Goal: Information Seeking & Learning: Learn about a topic

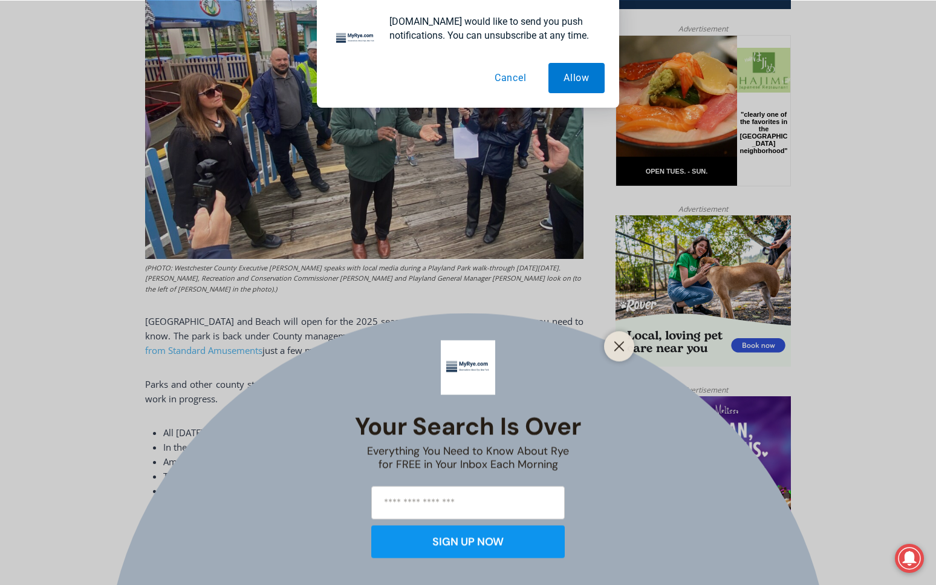
scroll to position [605, 0]
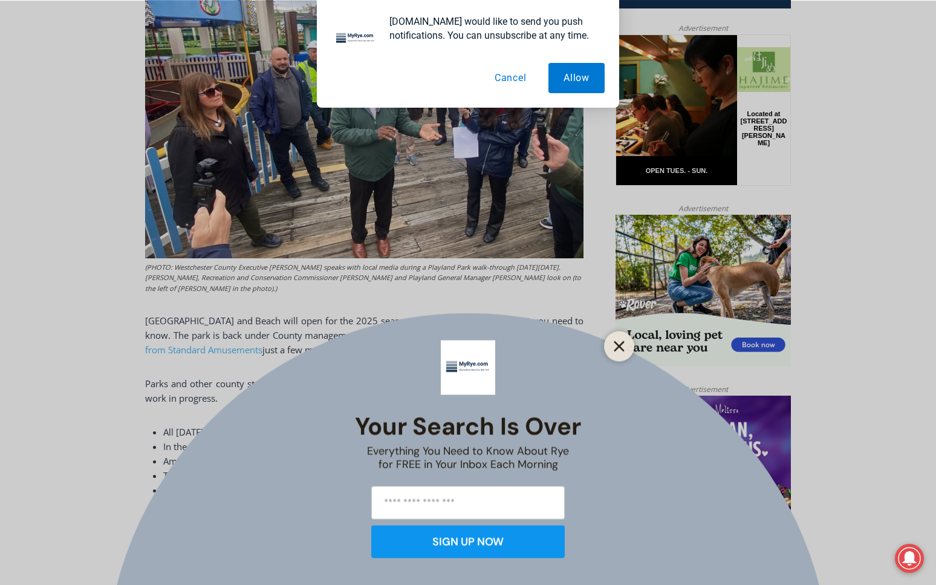
click at [623, 346] on icon "Close" at bounding box center [619, 345] width 11 height 11
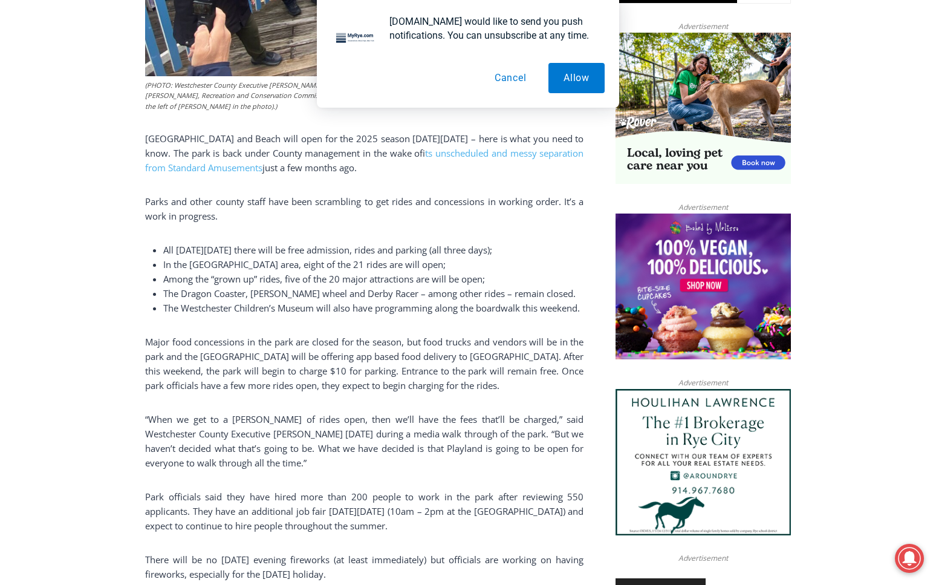
scroll to position [786, 0]
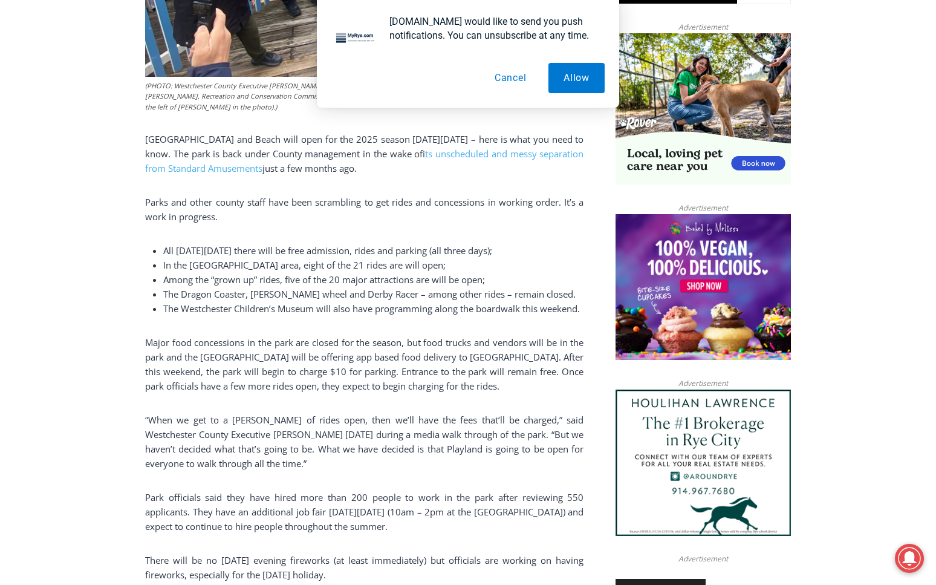
click at [516, 78] on button "Cancel" at bounding box center [510, 78] width 62 height 30
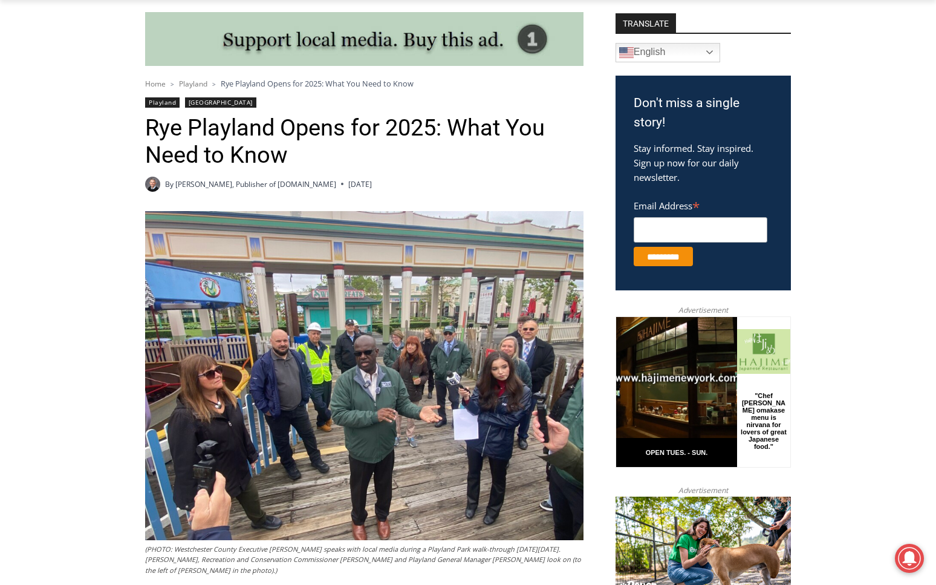
scroll to position [0, 0]
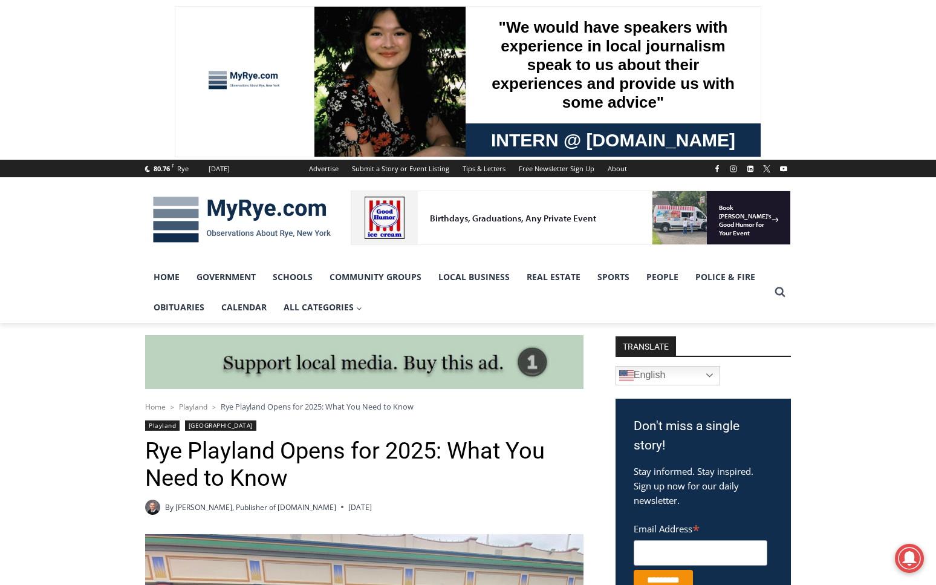
click at [263, 209] on img at bounding box center [241, 219] width 193 height 63
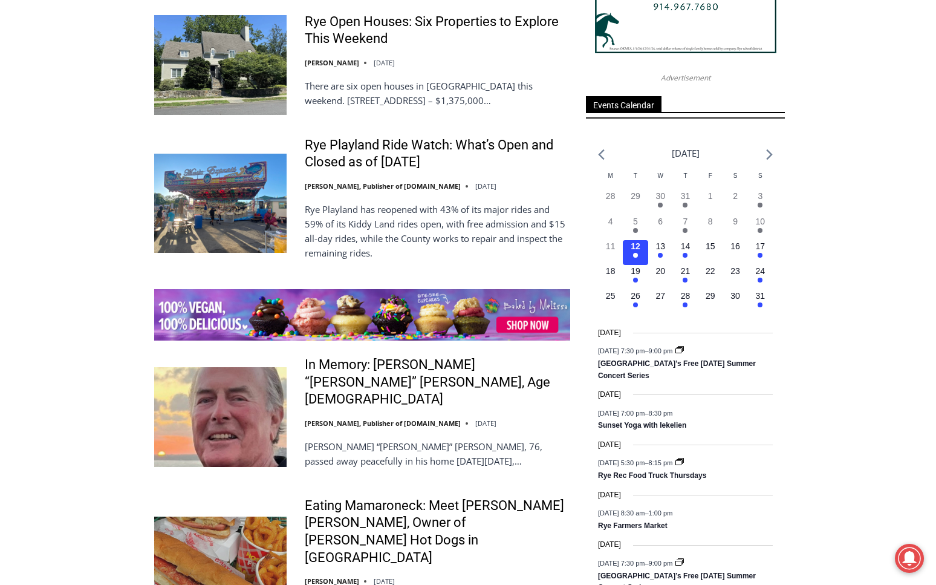
scroll to position [1874, 0]
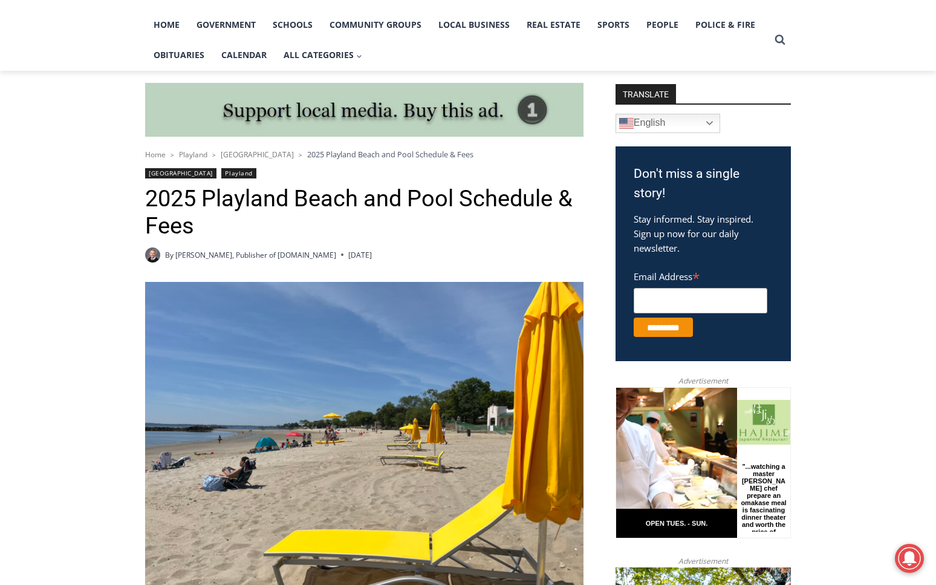
scroll to position [132, 0]
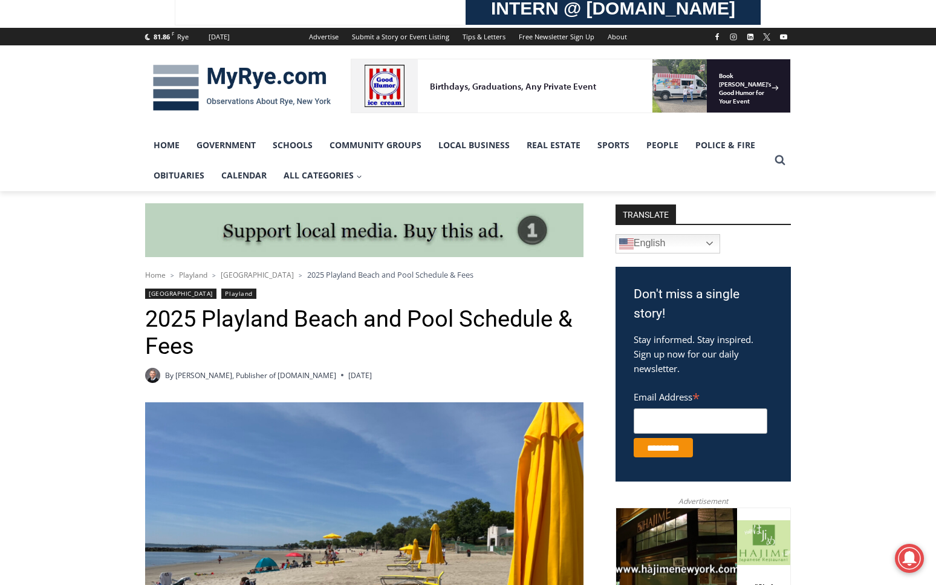
click at [221, 294] on link "Playland" at bounding box center [238, 293] width 34 height 10
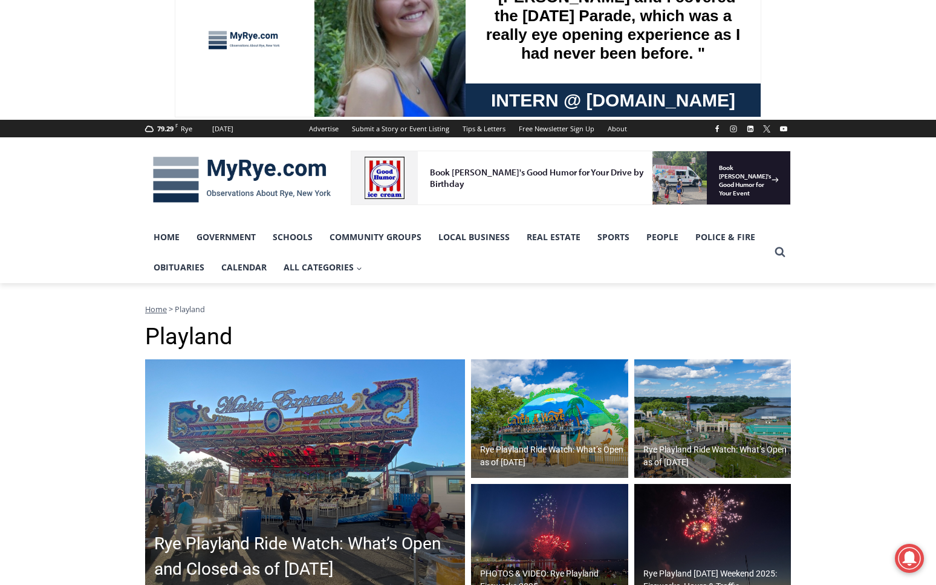
scroll to position [302, 0]
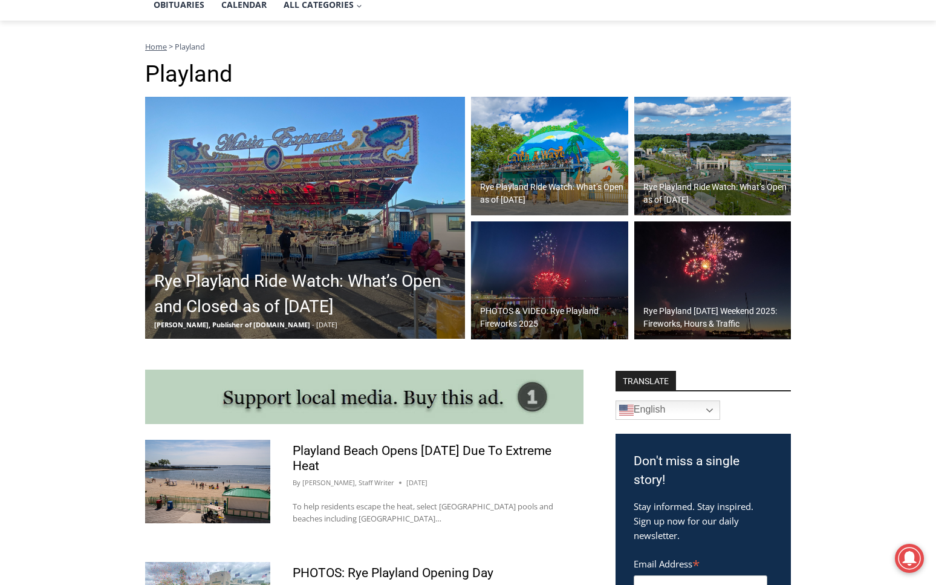
click at [284, 268] on h2 "Rye Playland Ride Watch: What’s Open and Closed as of Thursday, August 7, 2025" at bounding box center [308, 293] width 308 height 51
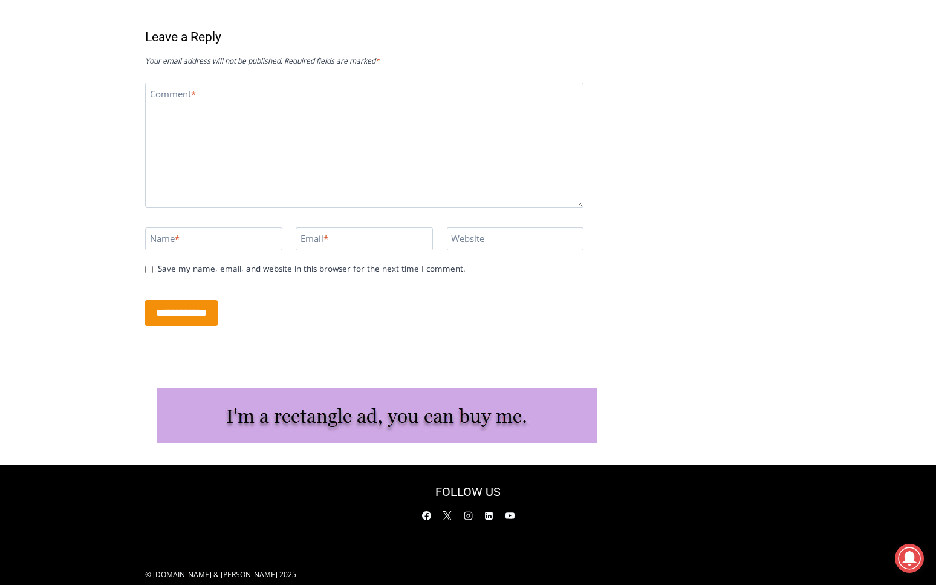
scroll to position [4062, 0]
